Goal: Task Accomplishment & Management: Complete application form

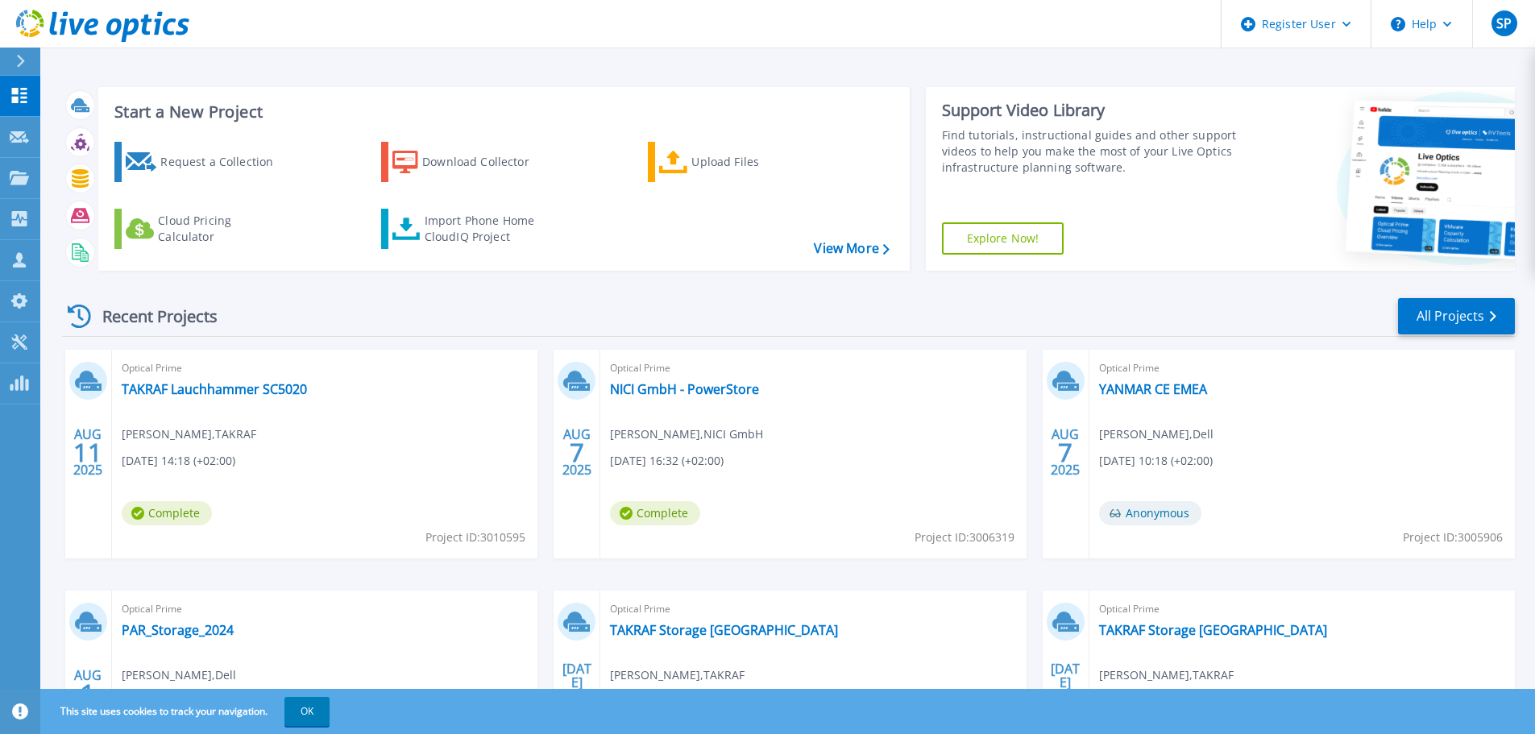
click at [633, 297] on div "Recent Projects All Projects" at bounding box center [788, 317] width 1453 height 40
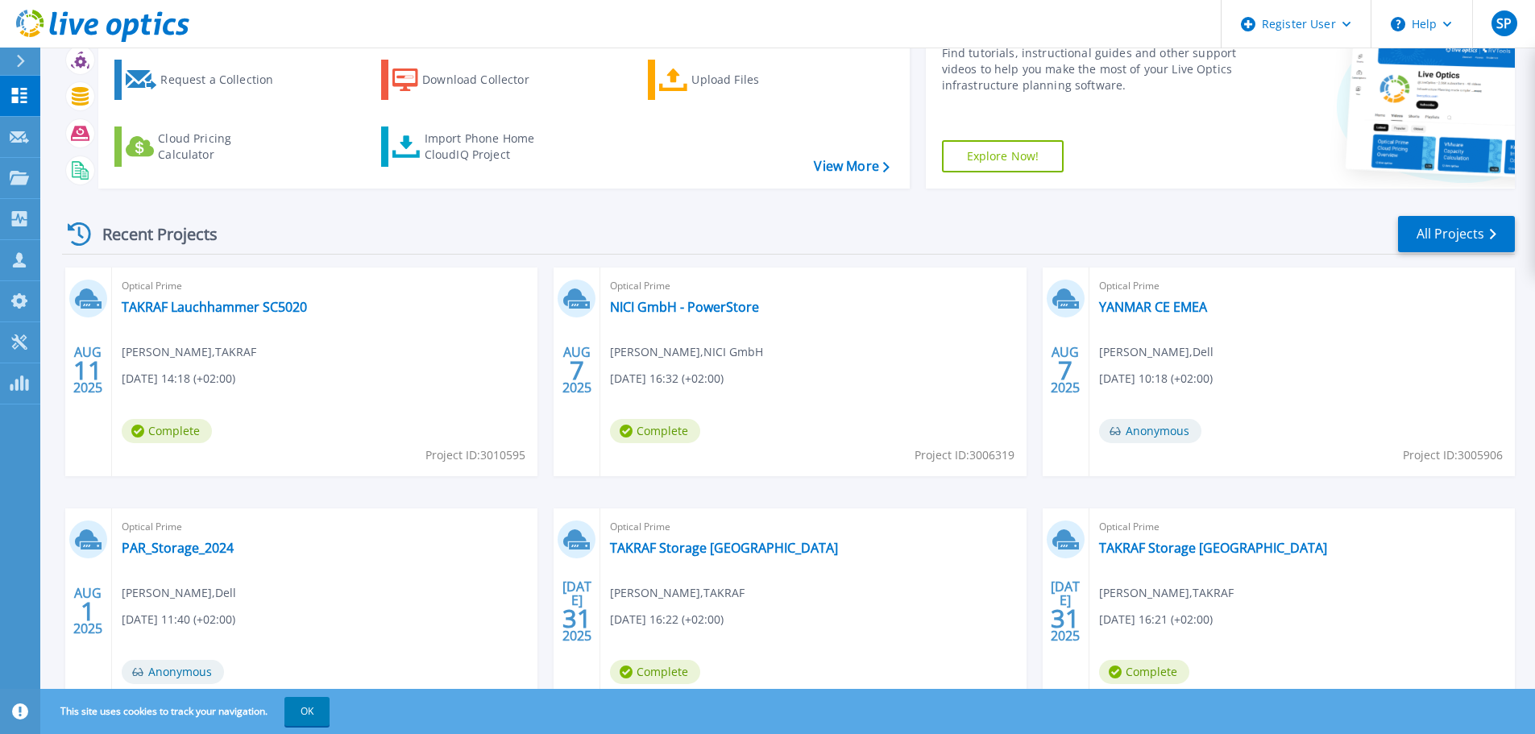
scroll to position [159, 0]
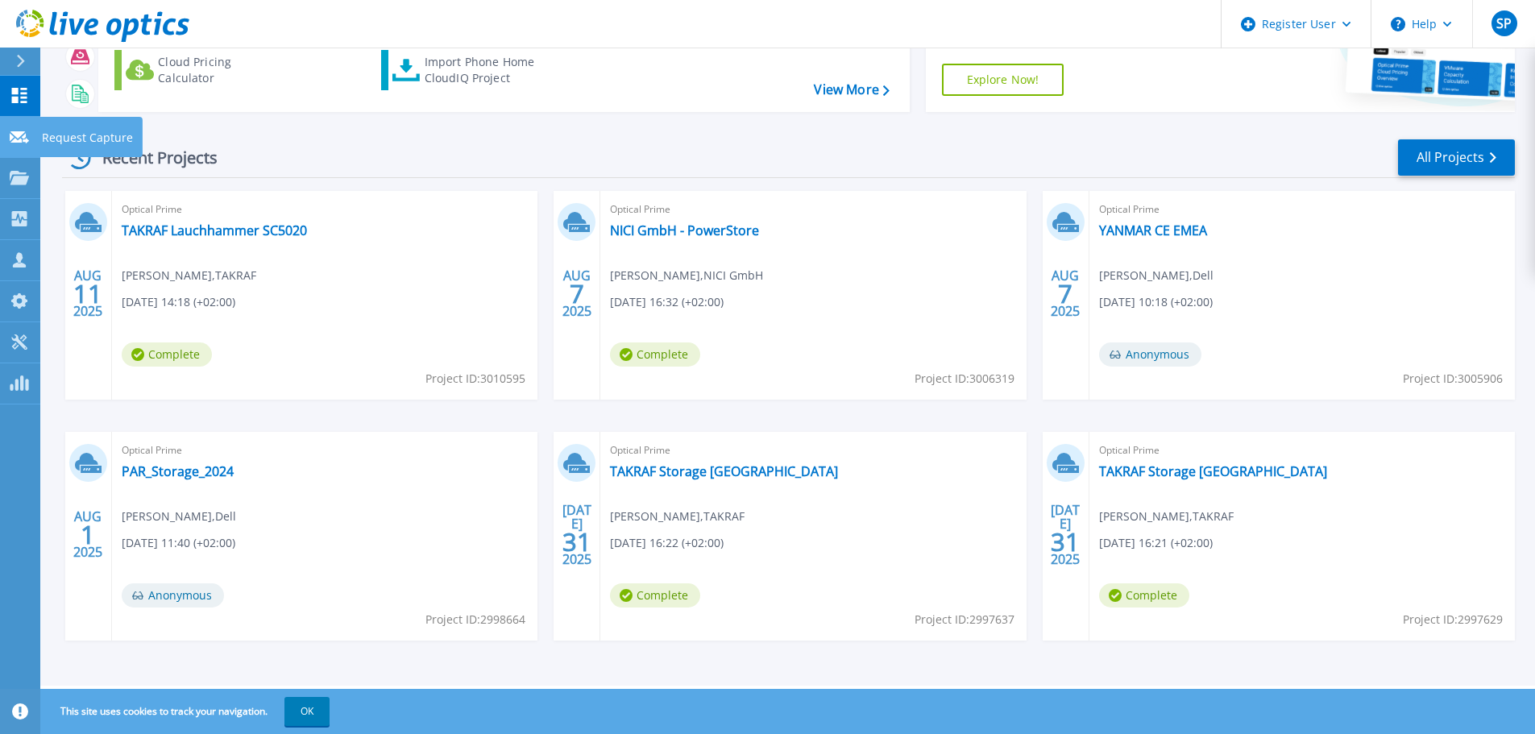
click at [23, 133] on icon at bounding box center [19, 137] width 19 height 12
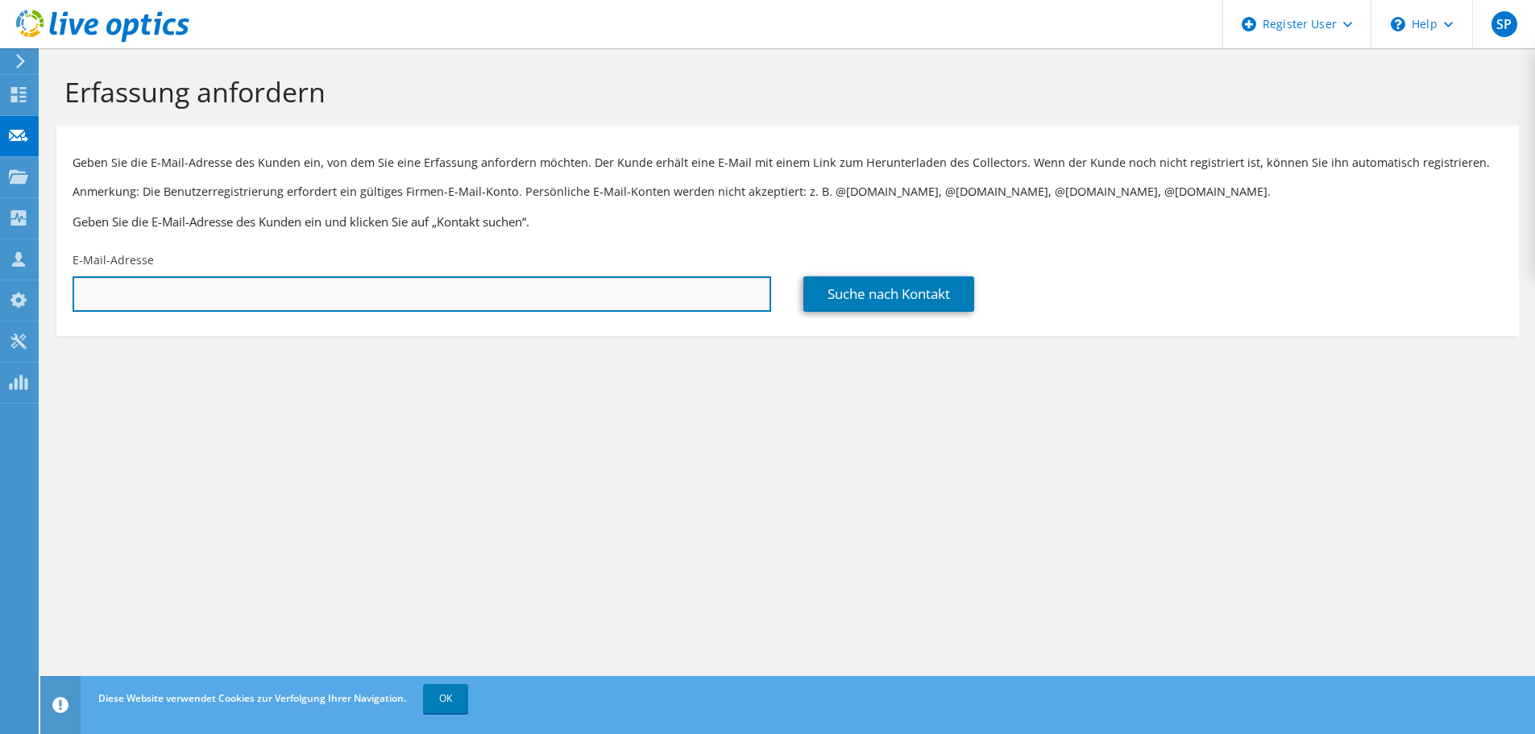
click at [733, 300] on input "text" at bounding box center [422, 293] width 699 height 35
paste input "[PERSON_NAME][EMAIL_ADDRESS][DOMAIN_NAME]"
type input "[PERSON_NAME][EMAIL_ADDRESS][DOMAIN_NAME]"
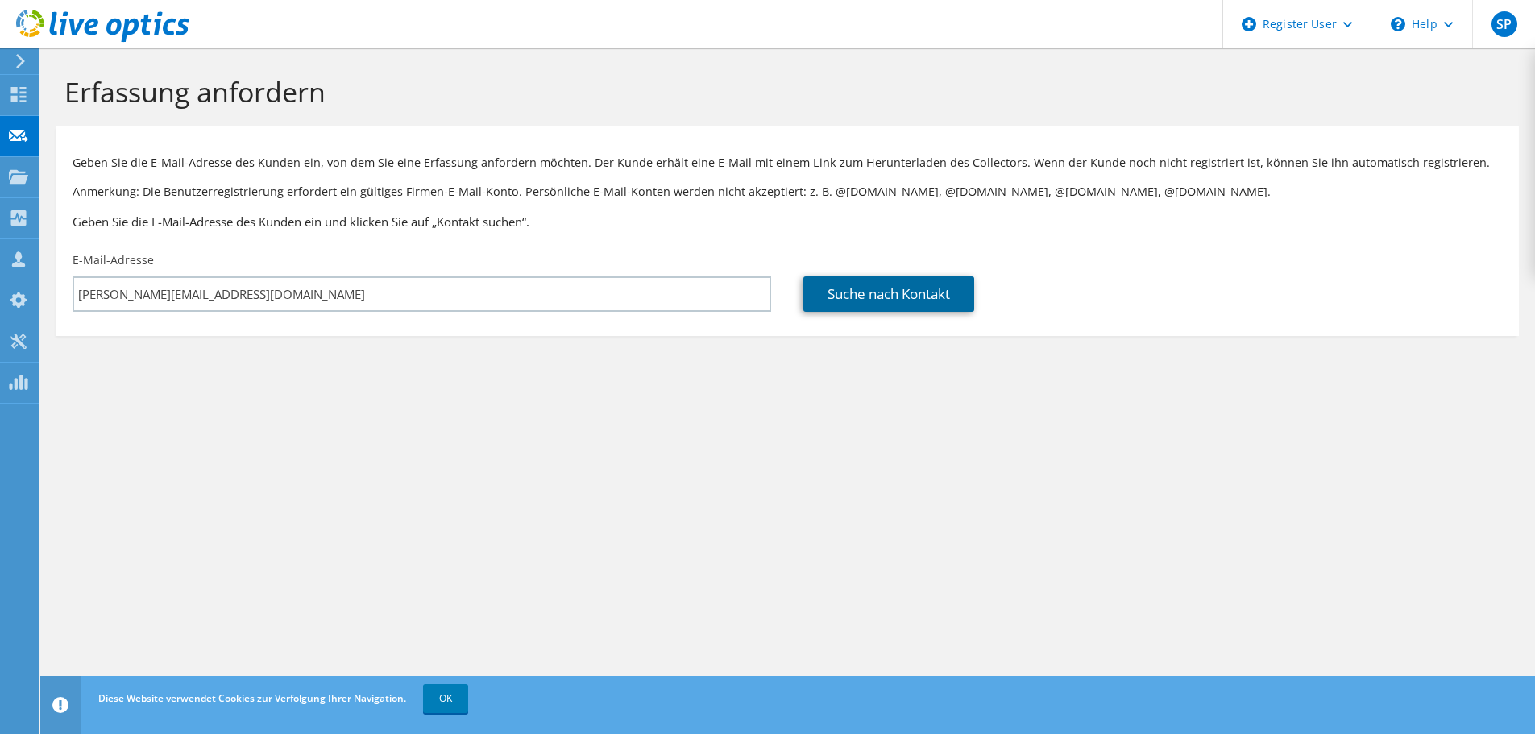
click at [879, 299] on link "Suche nach Kontakt" at bounding box center [888, 293] width 171 height 35
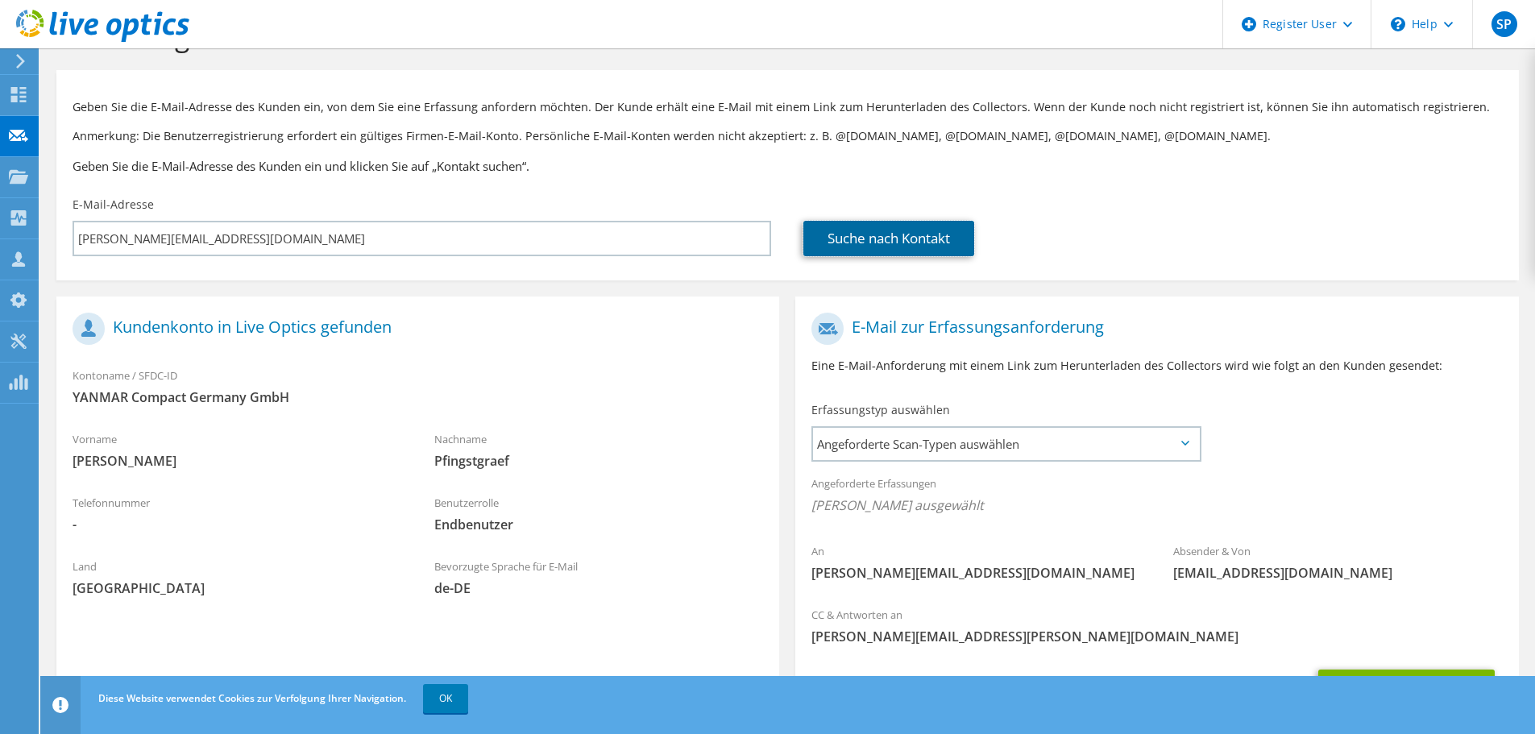
scroll to position [67, 0]
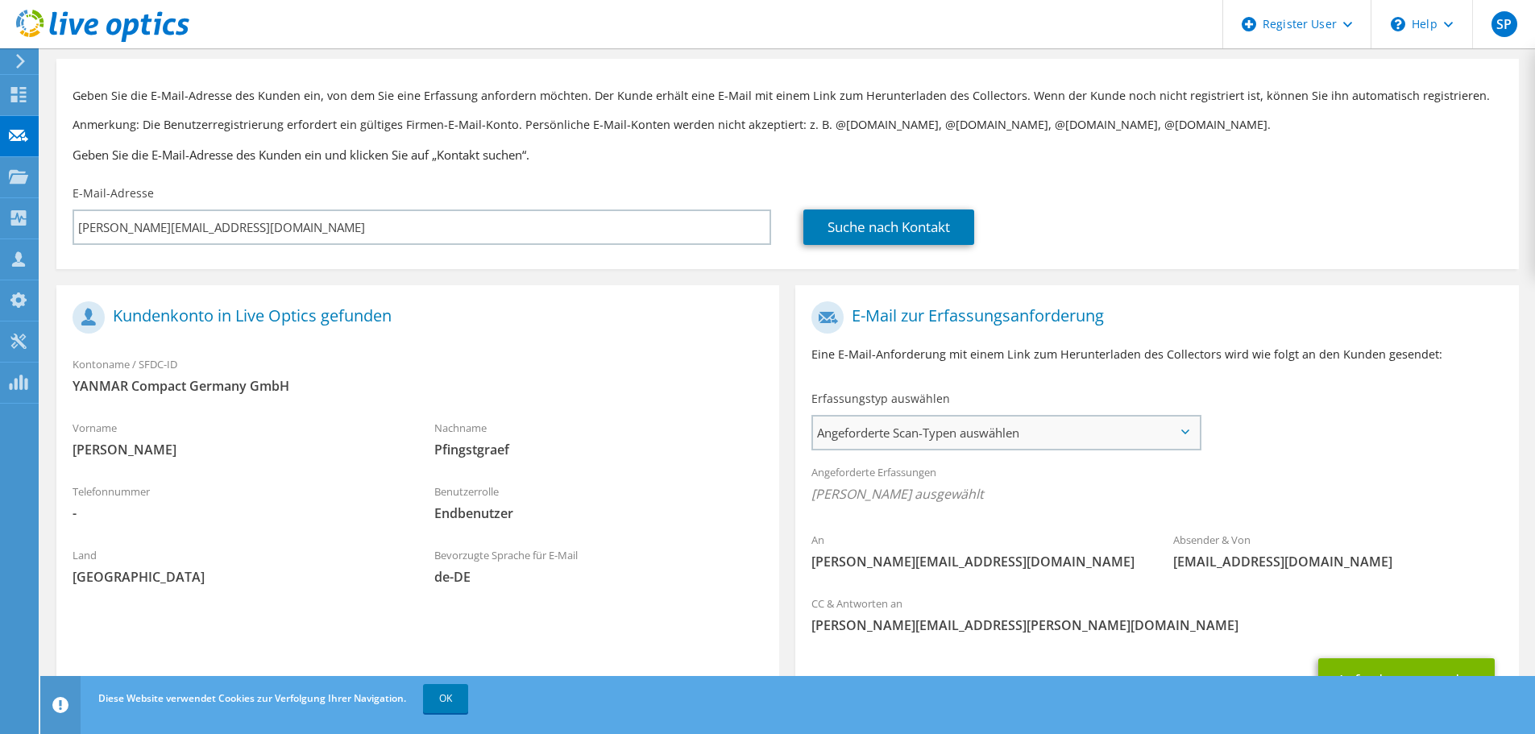
click at [1059, 421] on span "Angeforderte Scan-Typen auswählen" at bounding box center [1006, 433] width 386 height 32
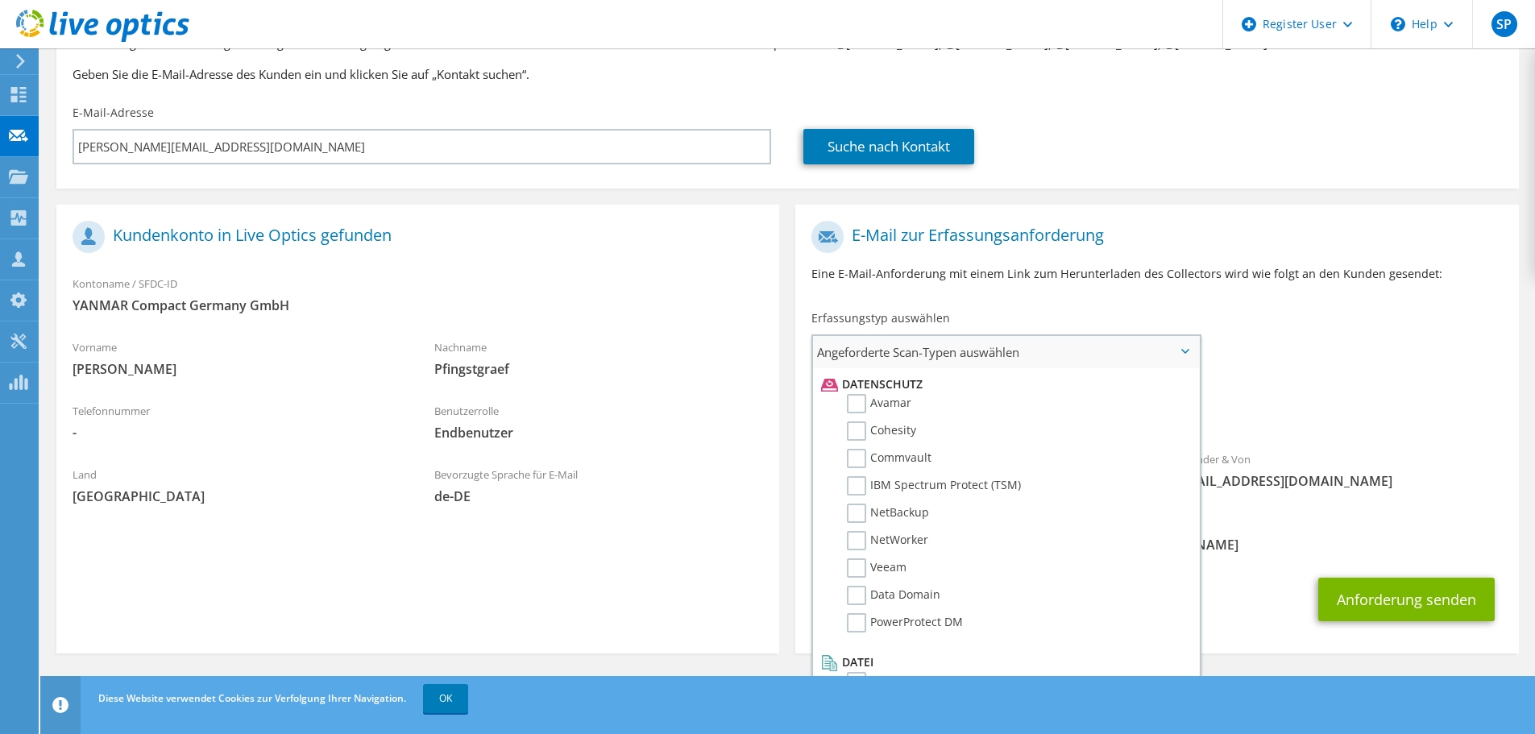
scroll to position [712, 0]
click at [853, 578] on label "Data Domain" at bounding box center [893, 578] width 93 height 19
click at [0, 0] on input "Data Domain" at bounding box center [0, 0] width 0 height 0
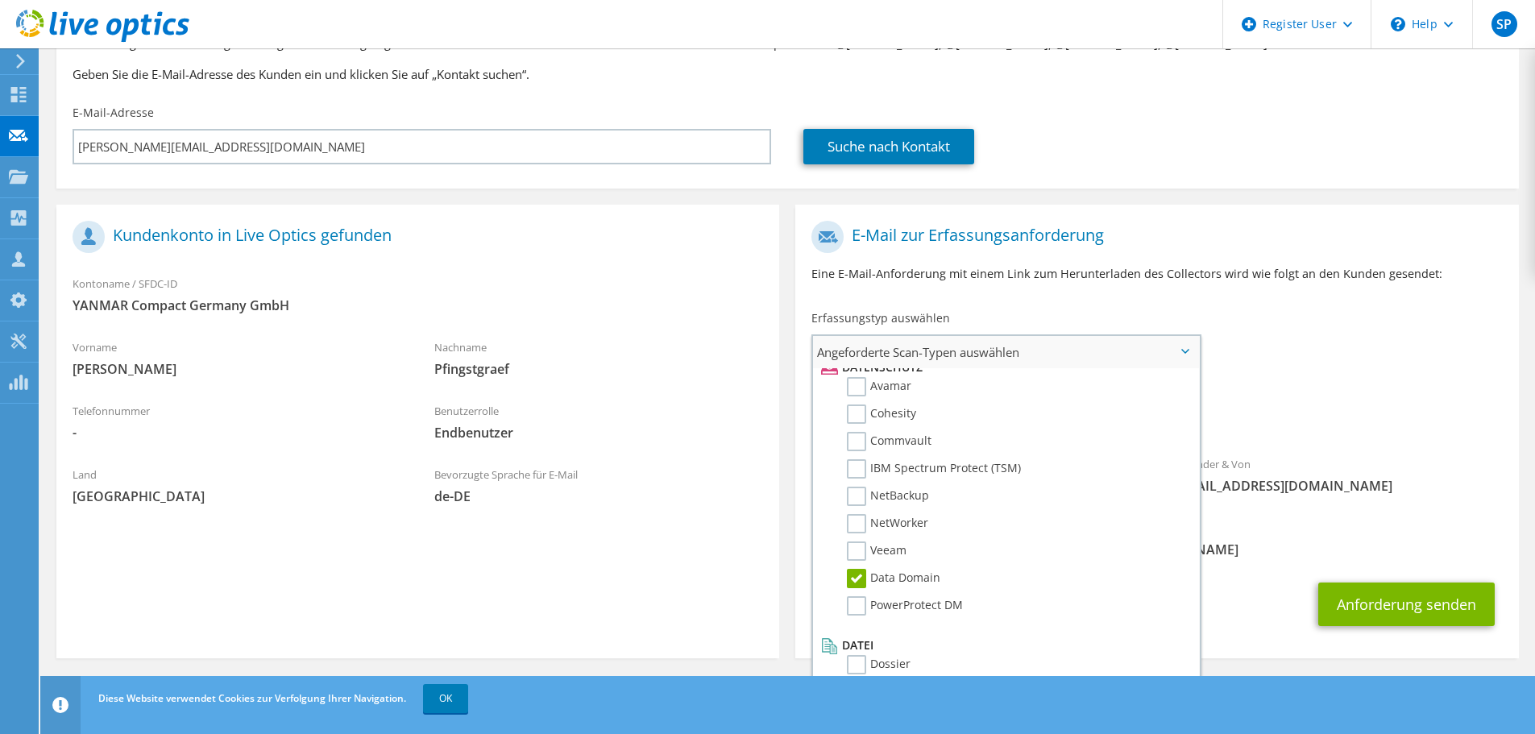
scroll to position [152, 0]
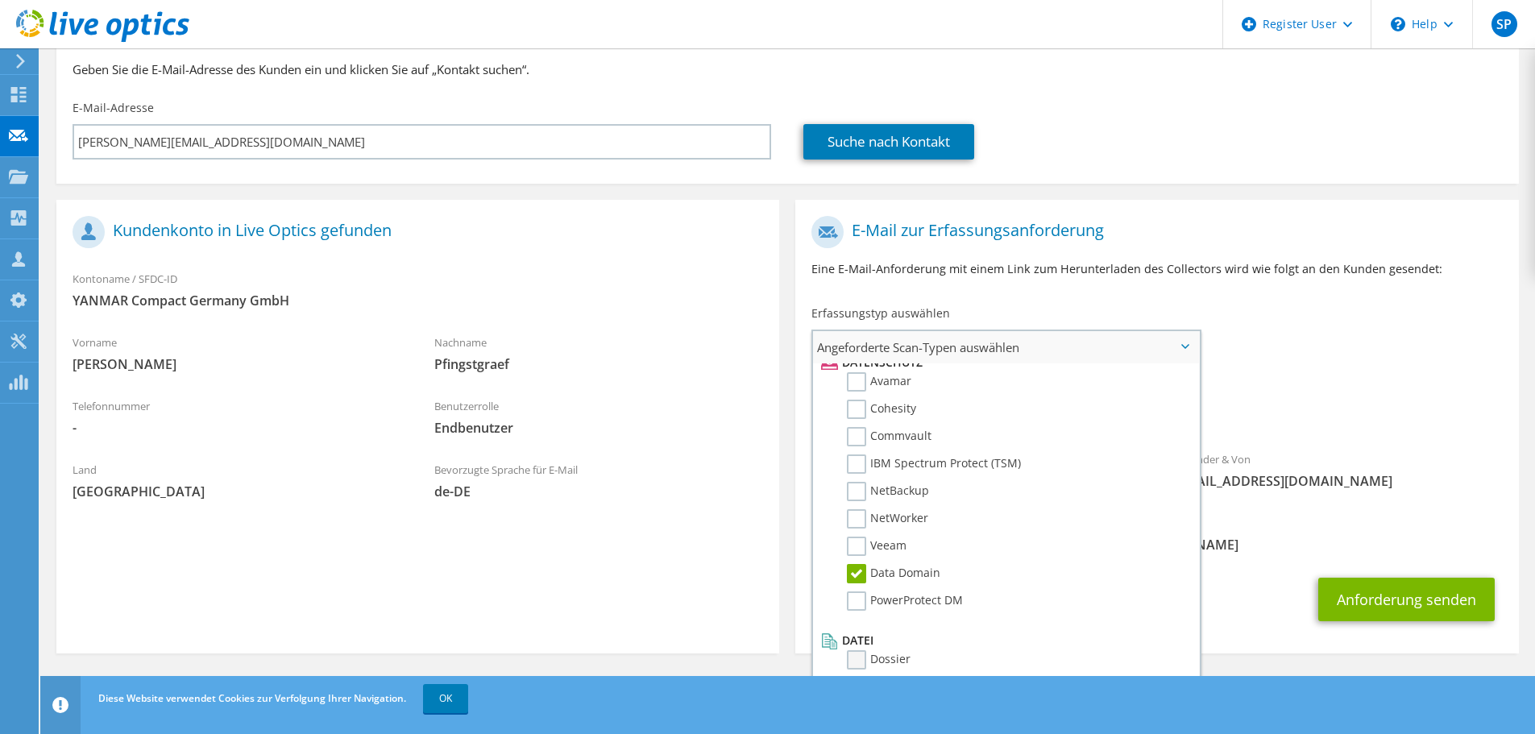
click at [862, 658] on label "Dossier" at bounding box center [879, 659] width 64 height 19
click at [0, 0] on input "Dossier" at bounding box center [0, 0] width 0 height 0
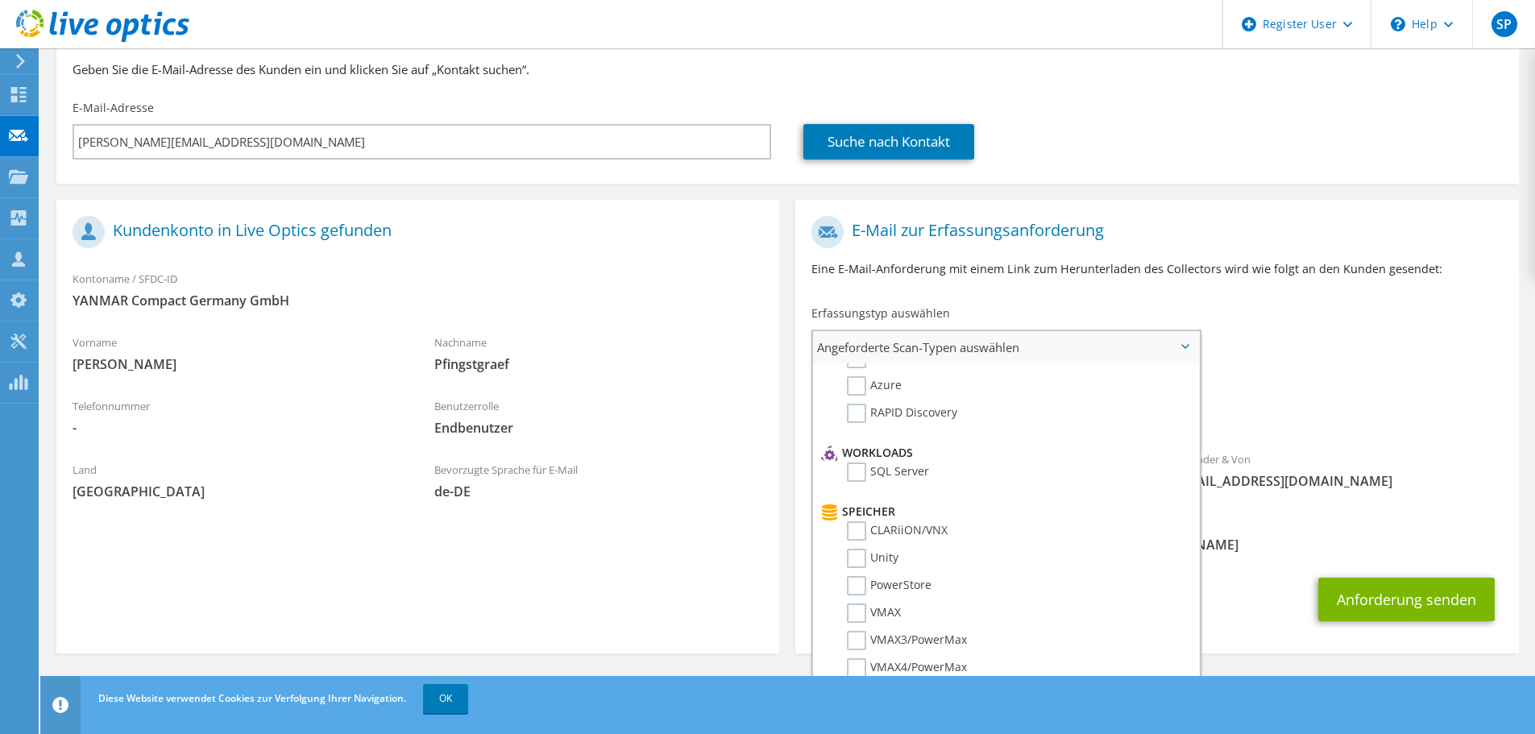
scroll to position [0, 0]
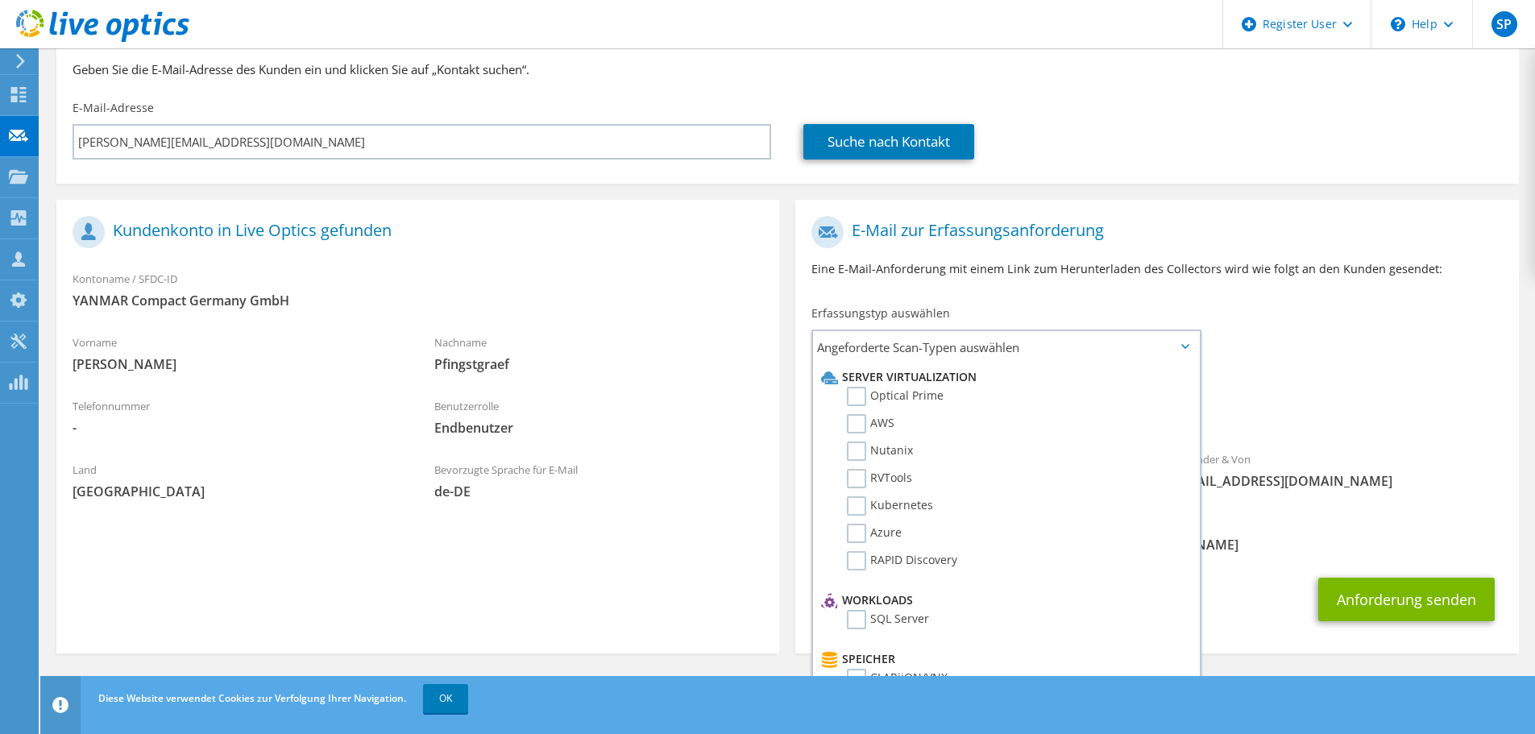
click at [1376, 485] on span "[EMAIL_ADDRESS][DOMAIN_NAME]" at bounding box center [1338, 481] width 330 height 18
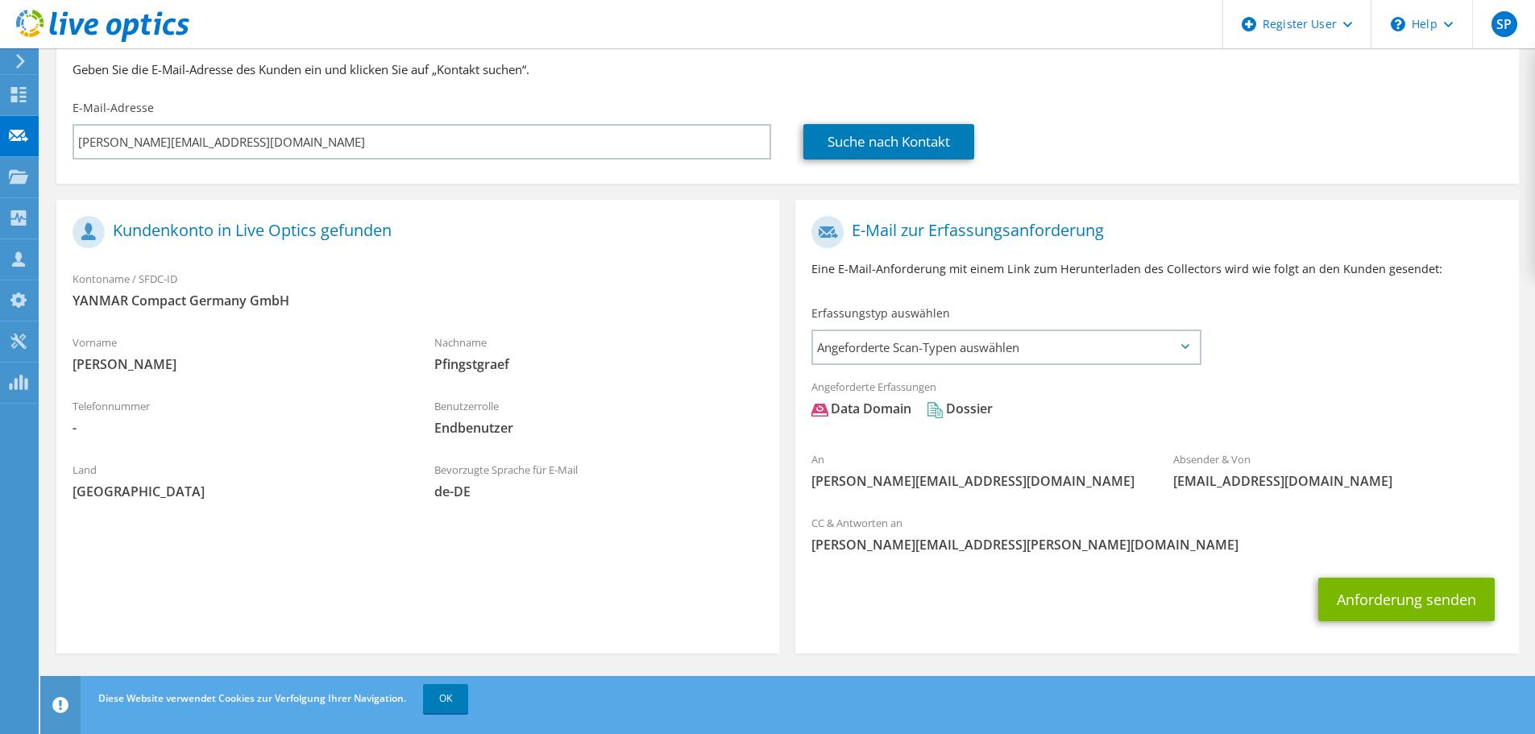
click at [794, 450] on div "E-Mail zur Erfassungsanforderung Eine E-Mail-Anforderung mit einem Link zum Her…" at bounding box center [1156, 431] width 739 height 462
click at [1402, 605] on button "Anforderung senden" at bounding box center [1406, 600] width 176 height 44
